Goal: Transaction & Acquisition: Purchase product/service

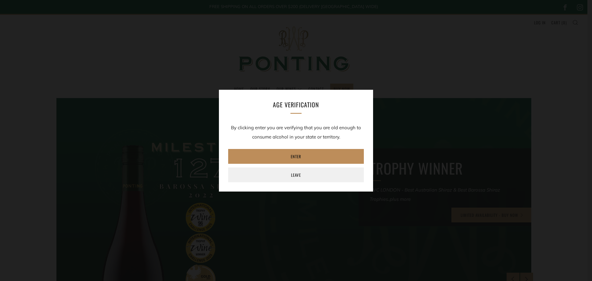
click at [310, 156] on link "Enter" at bounding box center [296, 156] width 136 height 15
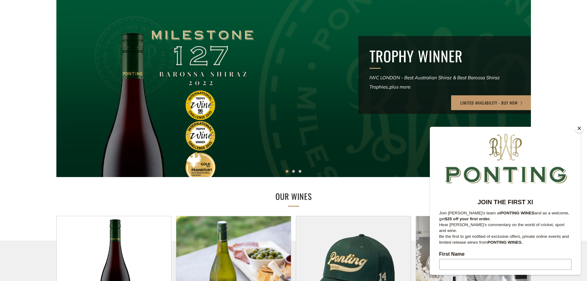
scroll to position [123, 0]
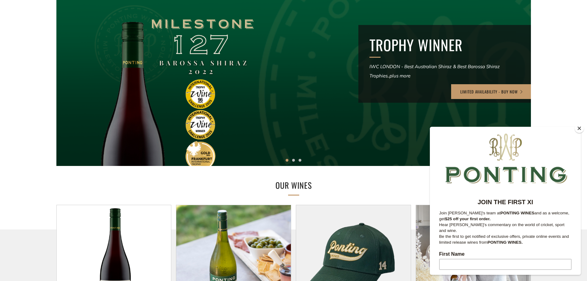
click at [280, 114] on div at bounding box center [294, 70] width 570 height 229
click at [579, 129] on button "Close" at bounding box center [579, 128] width 9 height 9
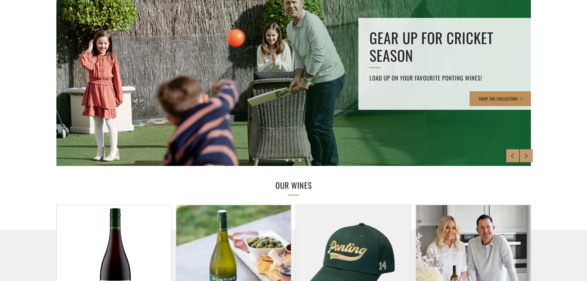
click at [478, 95] on link "SHOP THE COLLECTION" at bounding box center [501, 98] width 63 height 15
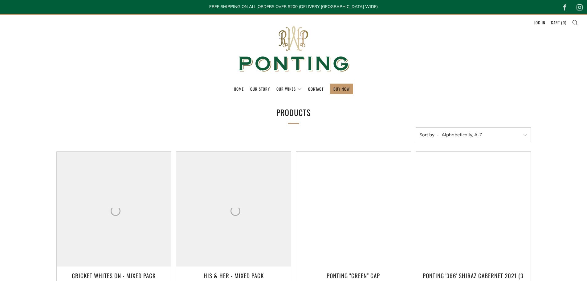
select select "title-ascending"
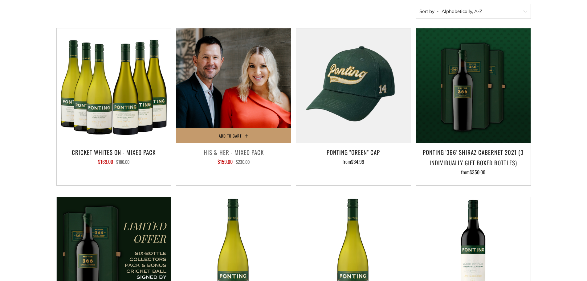
scroll to position [216, 0]
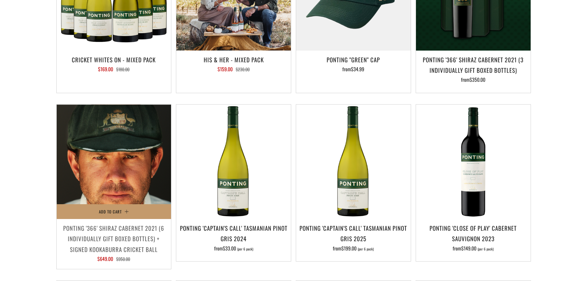
click at [111, 160] on img at bounding box center [114, 161] width 115 height 115
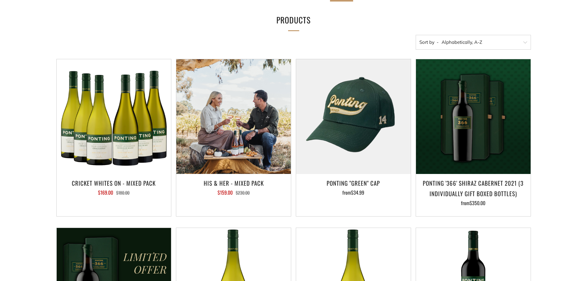
scroll to position [0, 0]
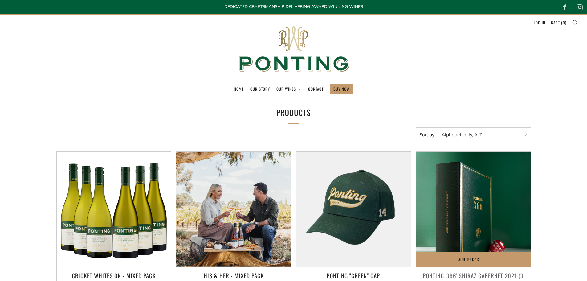
click at [453, 200] on img at bounding box center [473, 209] width 115 height 115
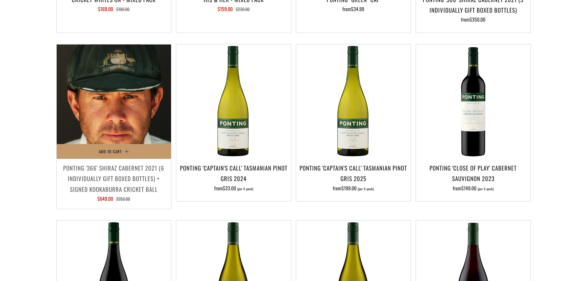
scroll to position [308, 0]
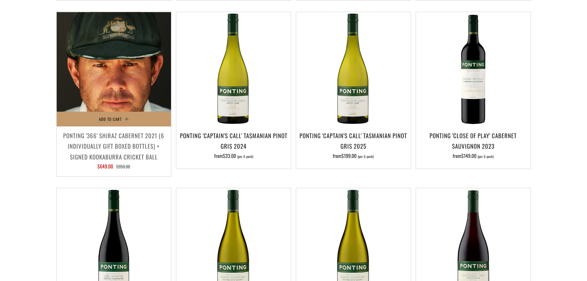
click at [130, 76] on img at bounding box center [114, 69] width 115 height 115
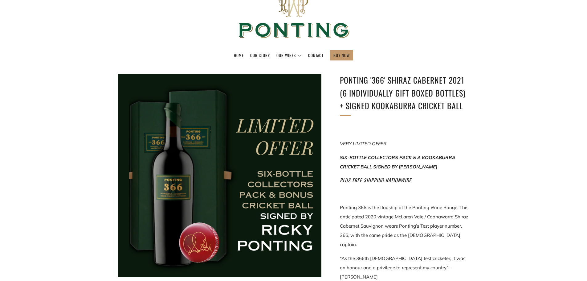
scroll to position [92, 0]
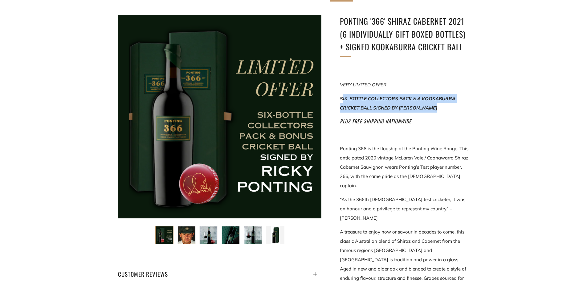
drag, startPoint x: 342, startPoint y: 98, endPoint x: 446, endPoint y: 107, distance: 104.6
click at [447, 108] on p "SIX-BOTTLE COLLECTORS PACK & A KOOKABURRA CRICKET BALL SIGNED BY [PERSON_NAME]" at bounding box center [404, 103] width 129 height 18
click at [446, 107] on p "SIX-BOTTLE COLLECTORS PACK & A KOOKABURRA CRICKET BALL SIGNED BY [PERSON_NAME]" at bounding box center [404, 103] width 129 height 18
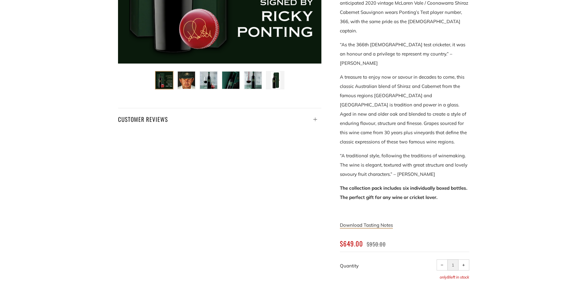
scroll to position [277, 0]
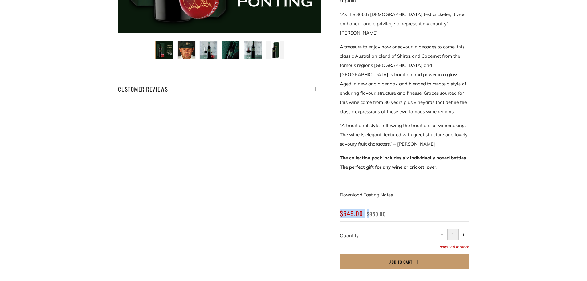
drag, startPoint x: 342, startPoint y: 196, endPoint x: 369, endPoint y: 195, distance: 27.7
click at [369, 209] on h3 "Regular price $649.00 Sale price $950.00 per pack" at bounding box center [404, 213] width 129 height 9
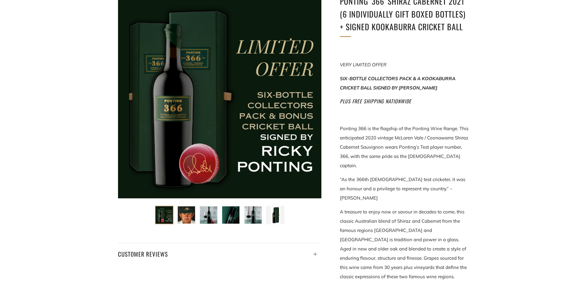
scroll to position [123, 0]
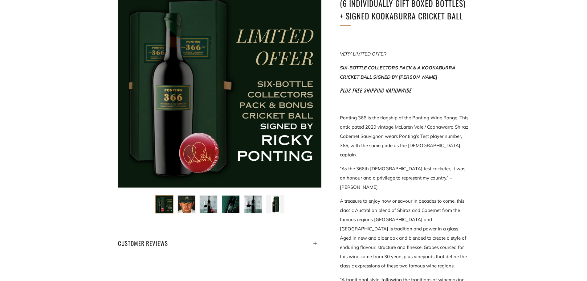
click at [183, 206] on img at bounding box center [186, 203] width 17 height 17
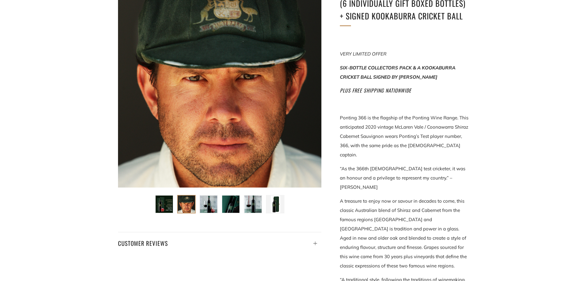
click at [199, 206] on ul at bounding box center [219, 202] width 133 height 22
click at [206, 207] on img at bounding box center [208, 203] width 17 height 17
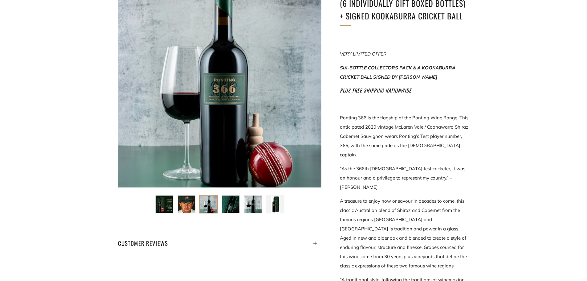
click at [227, 207] on img at bounding box center [230, 203] width 17 height 17
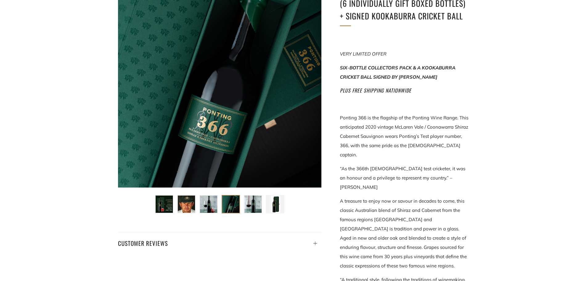
click at [247, 207] on img at bounding box center [252, 203] width 17 height 17
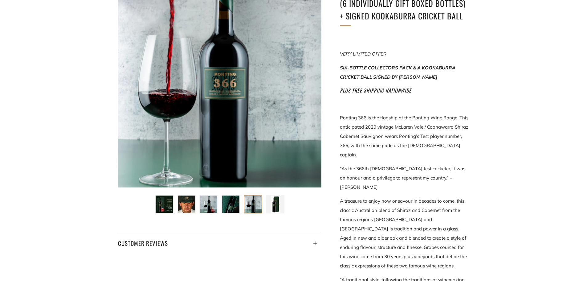
click at [266, 207] on div at bounding box center [275, 204] width 18 height 18
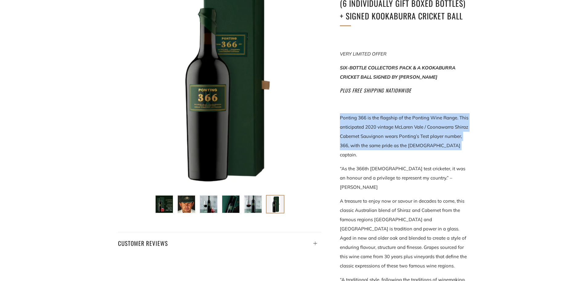
drag, startPoint x: 341, startPoint y: 120, endPoint x: 453, endPoint y: 149, distance: 115.3
click at [453, 149] on p "Ponting 366 is the flagship of the Ponting Wine Range. This anticipated 2020 vi…" at bounding box center [404, 136] width 129 height 46
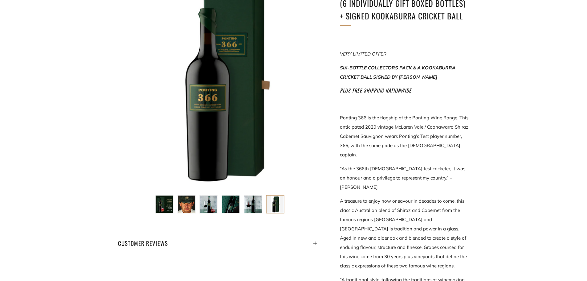
click at [373, 164] on p "“As the 366th Australian test cricketer, it was an honour and a privilege to re…" at bounding box center [404, 178] width 129 height 28
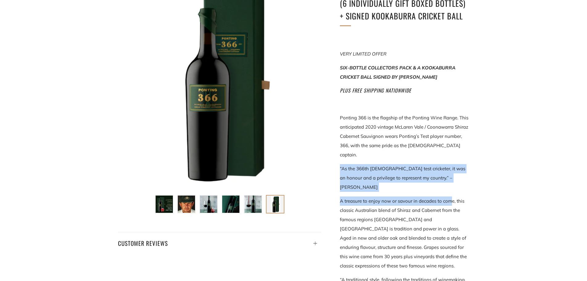
drag, startPoint x: 339, startPoint y: 158, endPoint x: 451, endPoint y: 177, distance: 113.4
click at [451, 177] on div "Ponting '366' Shiraz Cabernet 2021 (6 individually gift boxed bottles) + SIGNED…" at bounding box center [396, 207] width 148 height 447
click at [423, 196] on p "A treasure to enjoy now or savour in decades to come, this classic Australian b…" at bounding box center [404, 233] width 129 height 74
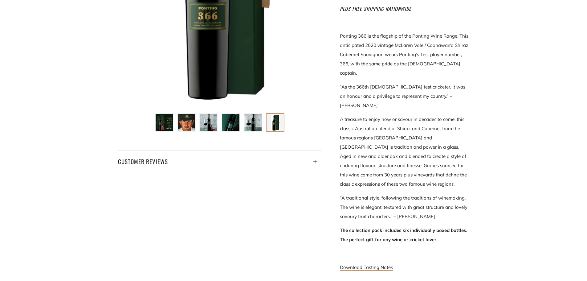
scroll to position [216, 0]
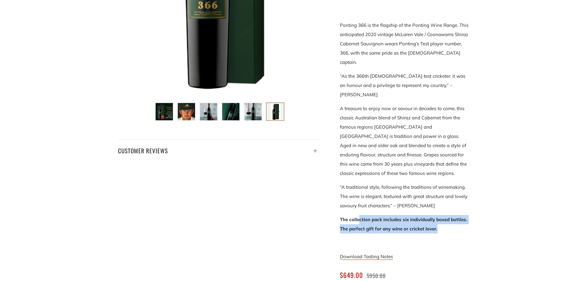
drag, startPoint x: 360, startPoint y: 201, endPoint x: 442, endPoint y: 206, distance: 82.5
click at [442, 215] on p "The collection pack includes six individually boxed bottles. The perfect gift f…" at bounding box center [404, 224] width 129 height 18
drag, startPoint x: 427, startPoint y: 210, endPoint x: 344, endPoint y: 204, distance: 82.9
click at [344, 215] on p "The collection pack includes six individually boxed bottles. The perfect gift f…" at bounding box center [404, 224] width 129 height 18
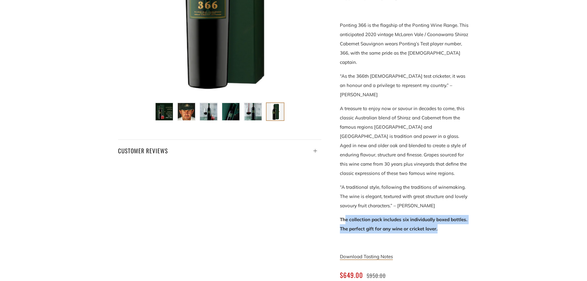
click at [344, 215] on p "The collection pack includes six individually boxed bottles. The perfect gift f…" at bounding box center [404, 224] width 129 height 18
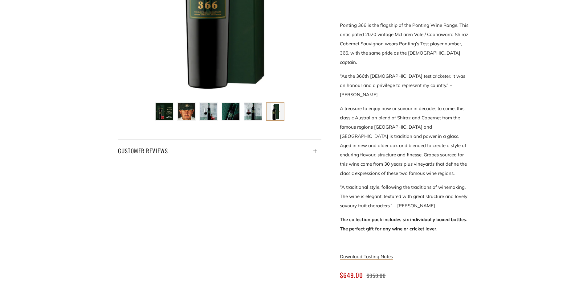
click at [162, 108] on img at bounding box center [164, 111] width 17 height 17
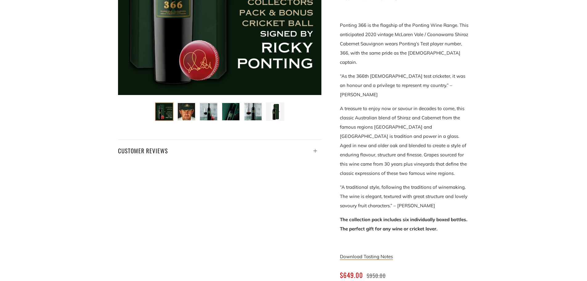
scroll to position [185, 0]
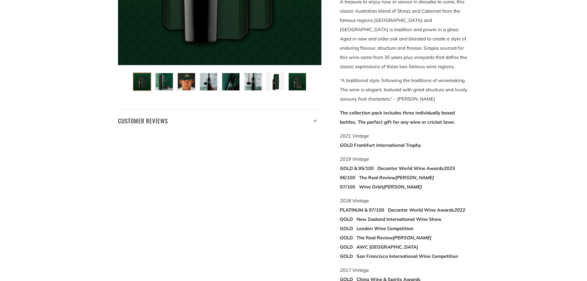
scroll to position [370, 0]
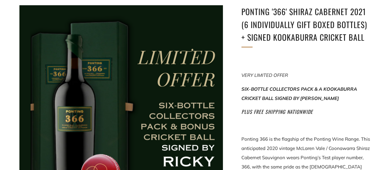
scroll to position [102, 0]
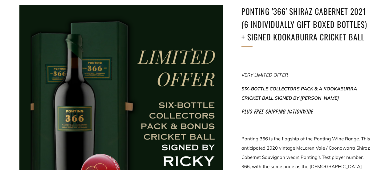
click at [78, 118] on div at bounding box center [120, 106] width 203 height 203
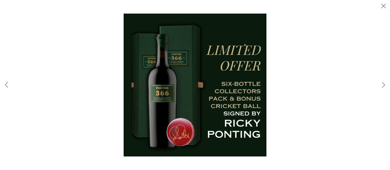
click at [113, 112] on div at bounding box center [195, 85] width 390 height 170
